Goal: Task Accomplishment & Management: Use online tool/utility

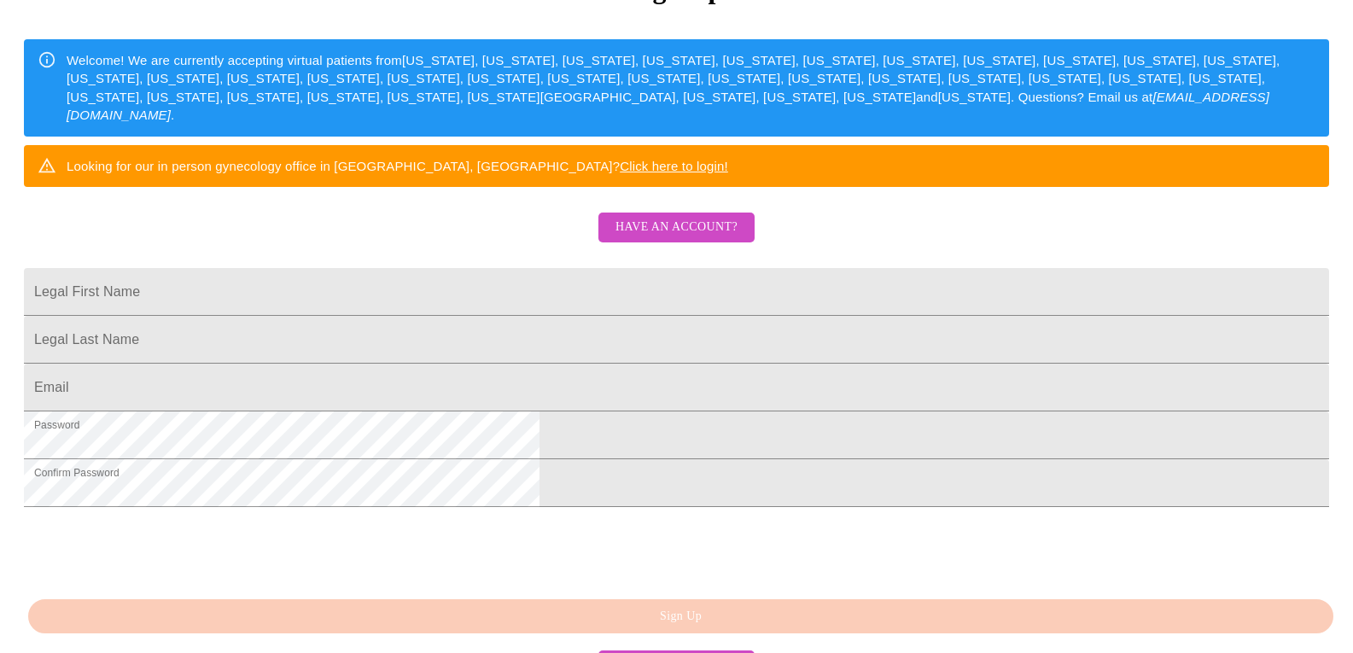
scroll to position [256, 0]
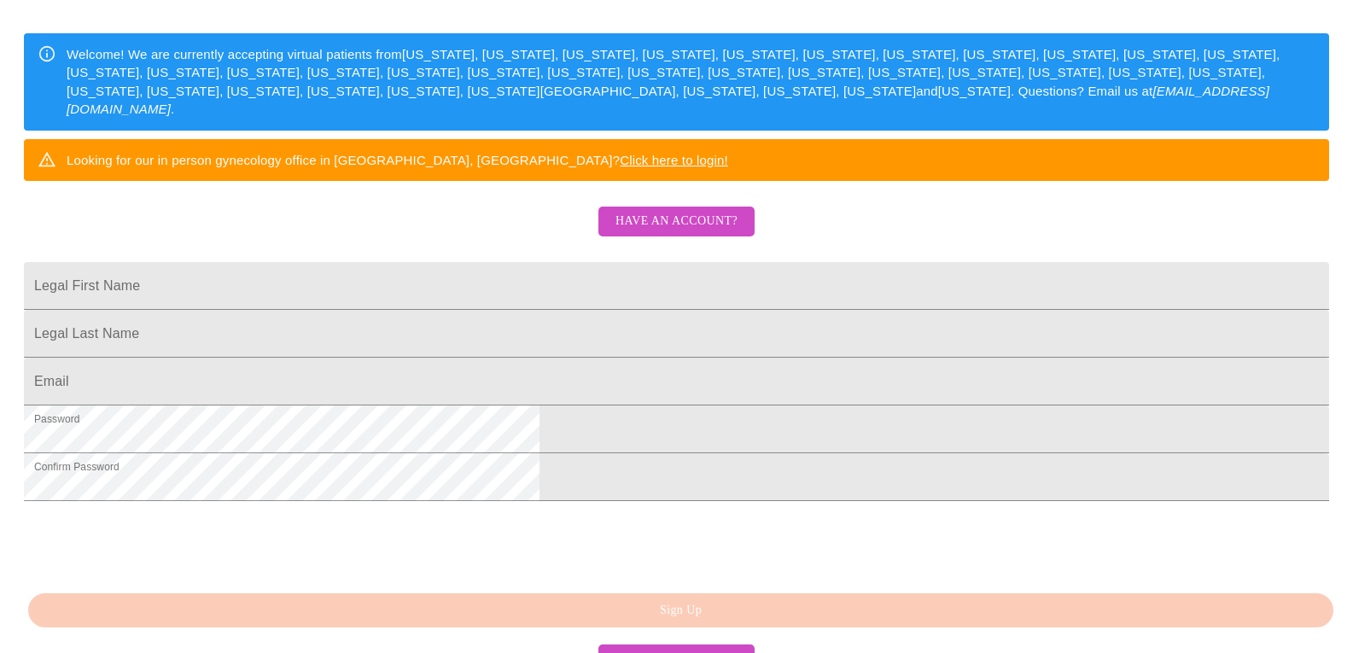
click at [664, 232] on span "Have an account?" at bounding box center [676, 221] width 122 height 21
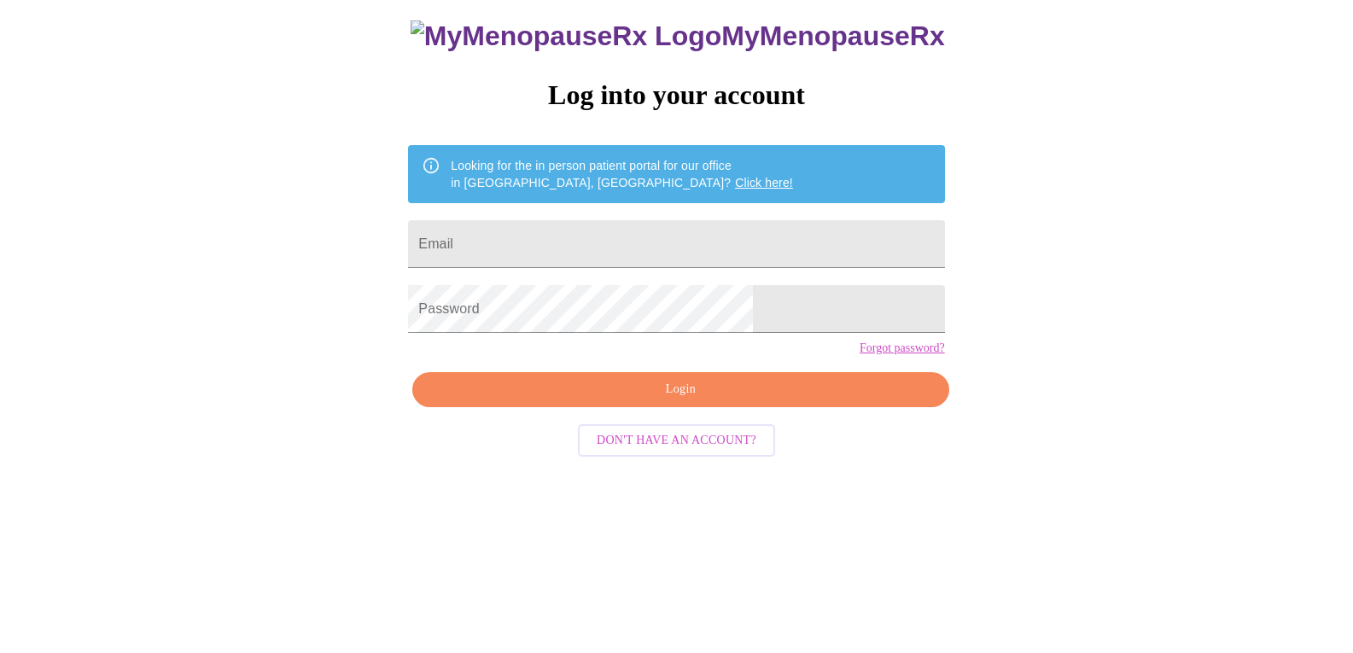
scroll to position [17, 0]
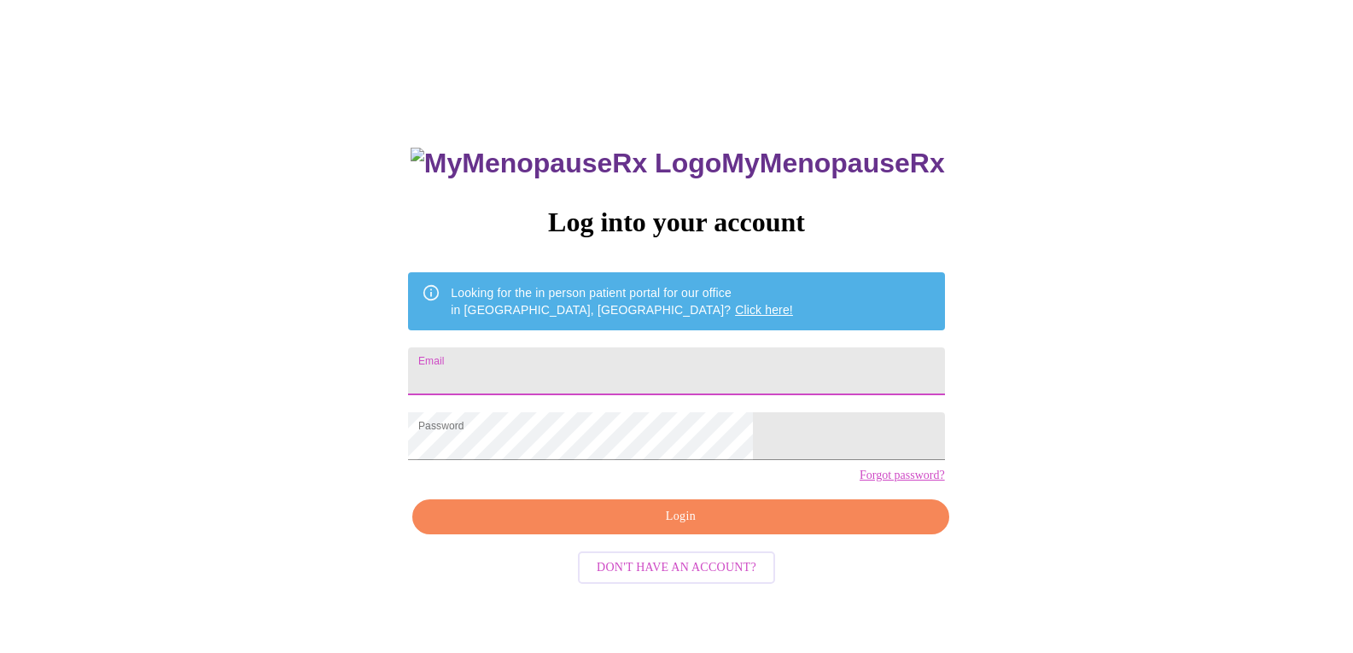
click at [590, 370] on input "Email" at bounding box center [676, 371] width 536 height 48
type input "[EMAIL_ADDRESS][DOMAIN_NAME]"
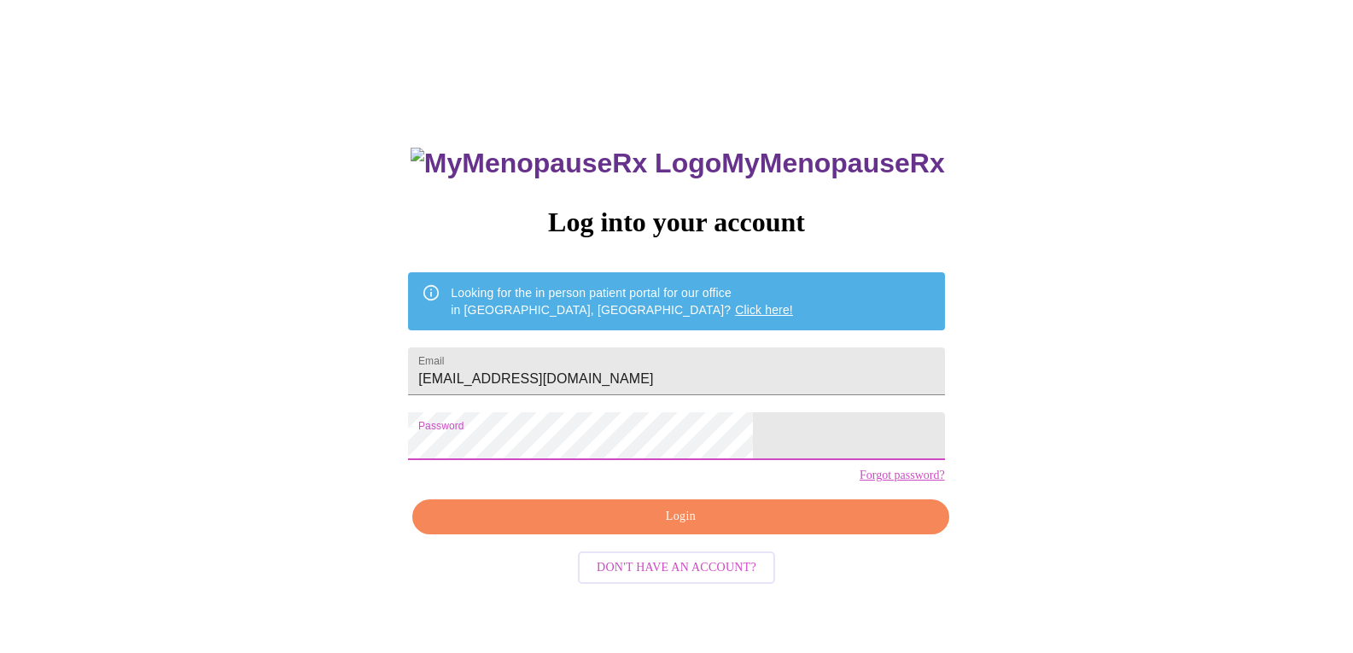
click at [901, 518] on div "MyMenopauseRx Log into your account Looking for the in person patient portal fo…" at bounding box center [676, 382] width 1339 height 784
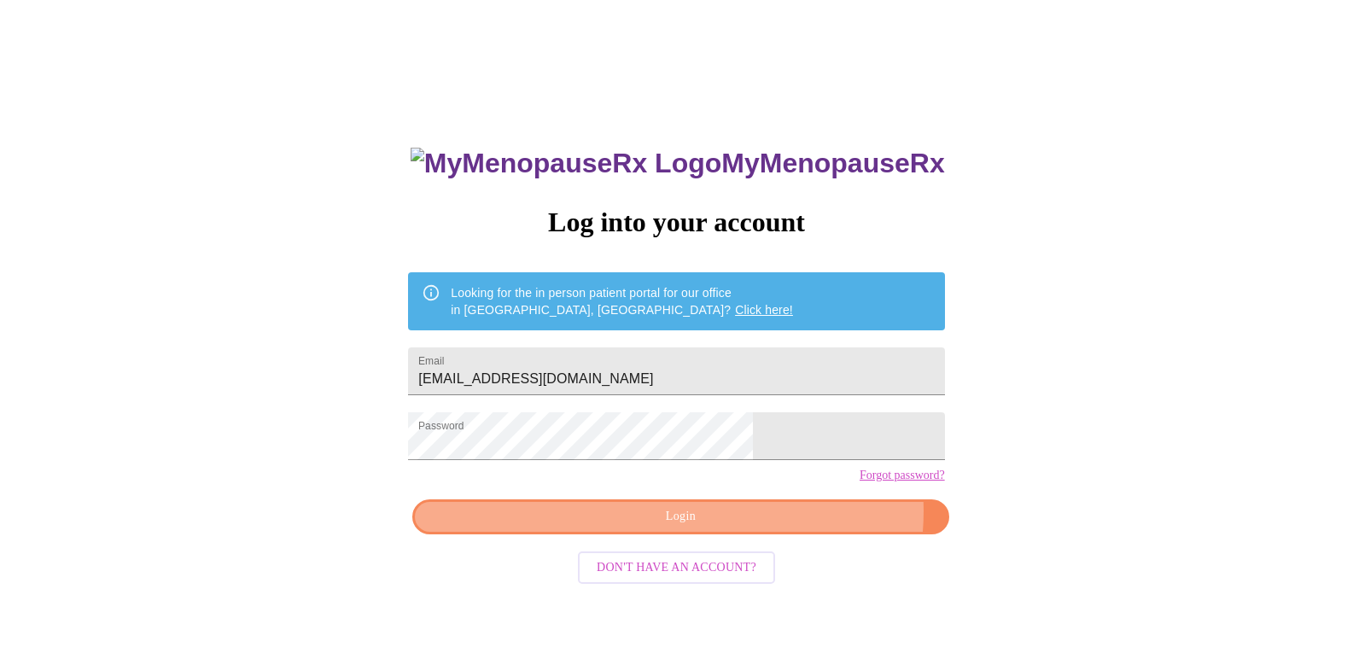
click at [765, 527] on span "Login" at bounding box center [680, 516] width 497 height 21
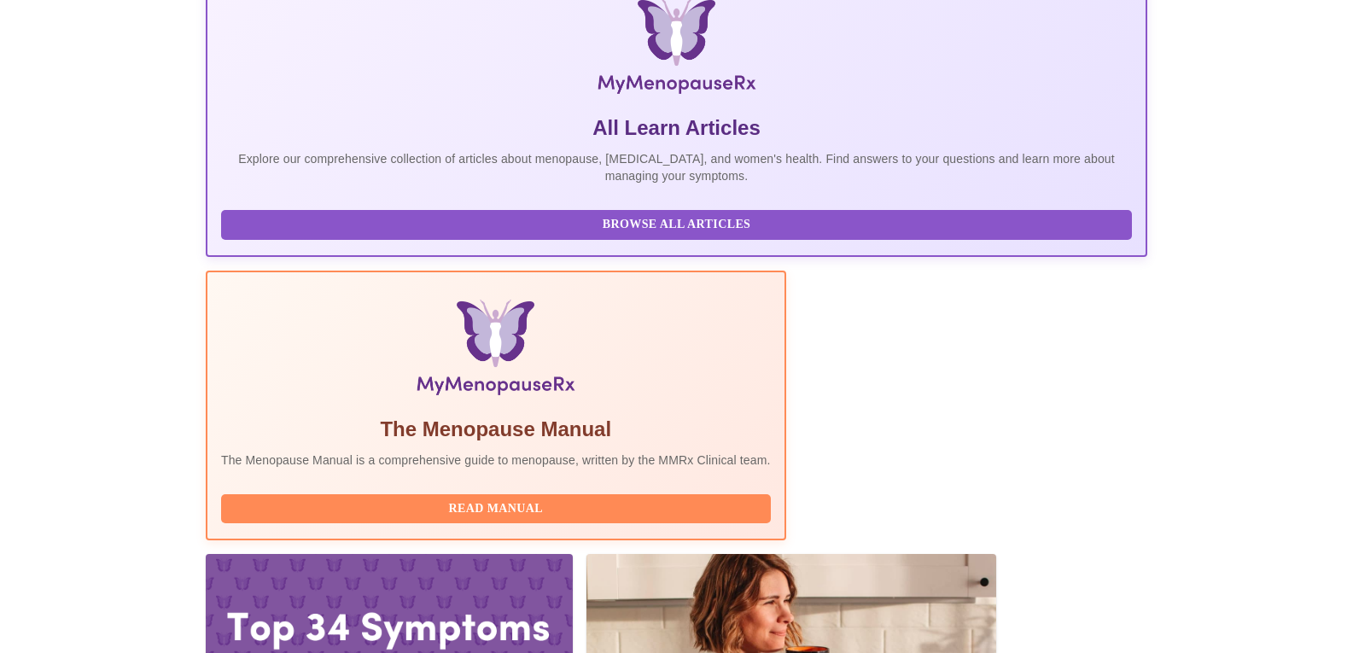
scroll to position [370, 0]
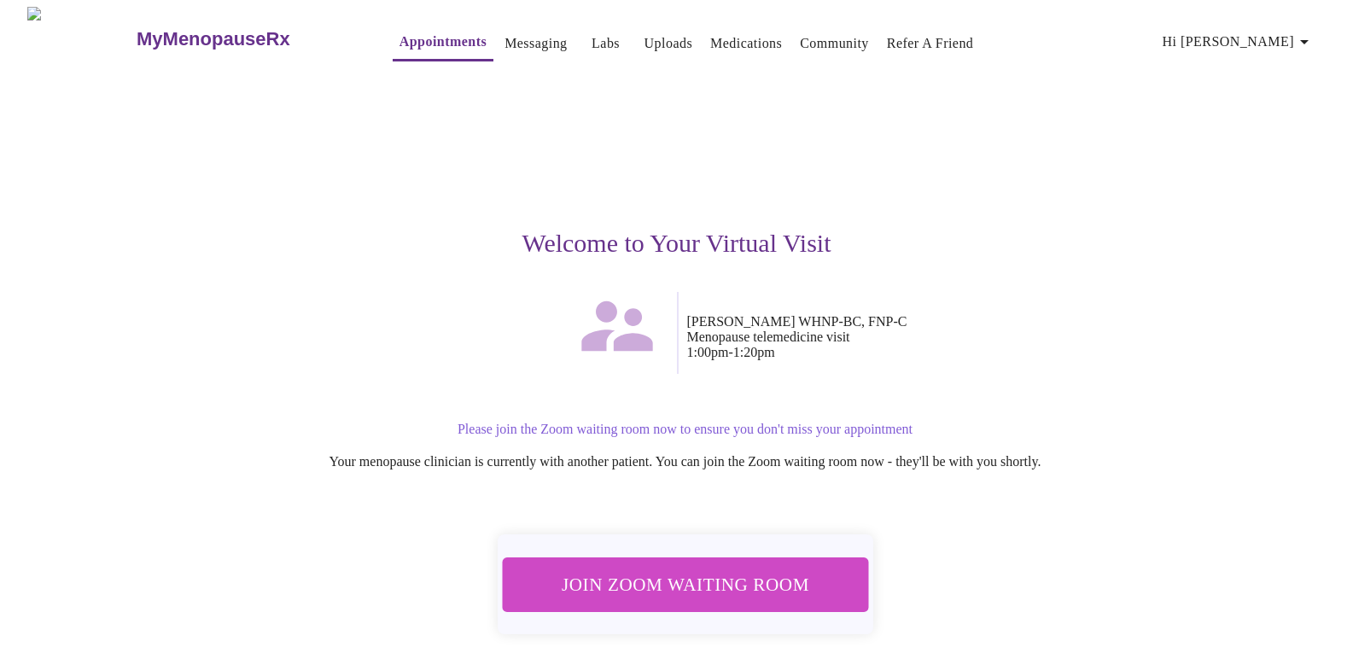
click at [734, 573] on span "Join Zoom Waiting Room" at bounding box center [685, 584] width 334 height 32
